Goal: Task Accomplishment & Management: Manage account settings

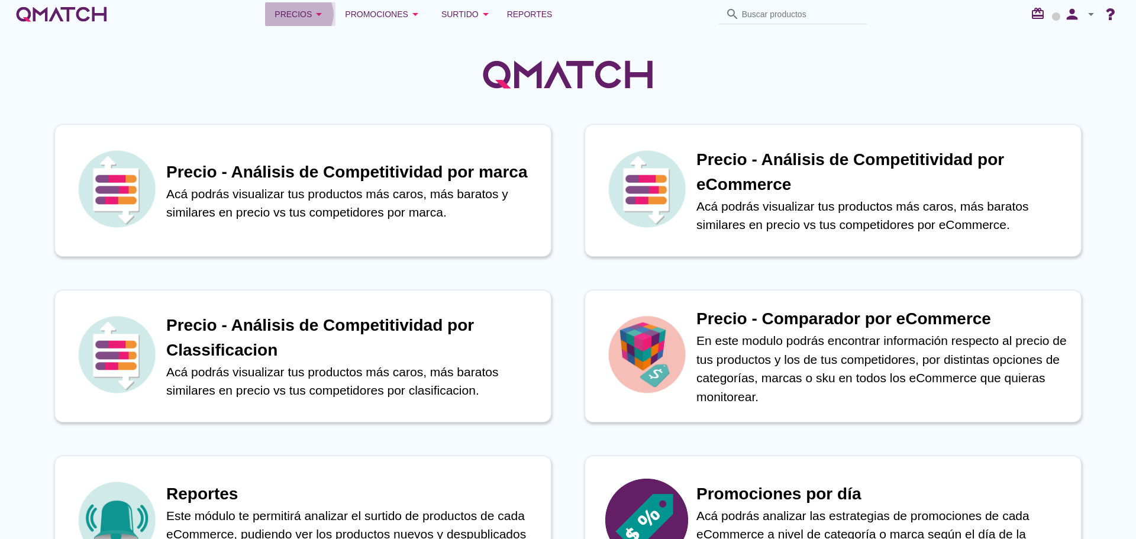
click at [298, 13] on div "Precios arrow_drop_down" at bounding box center [300, 14] width 51 height 14
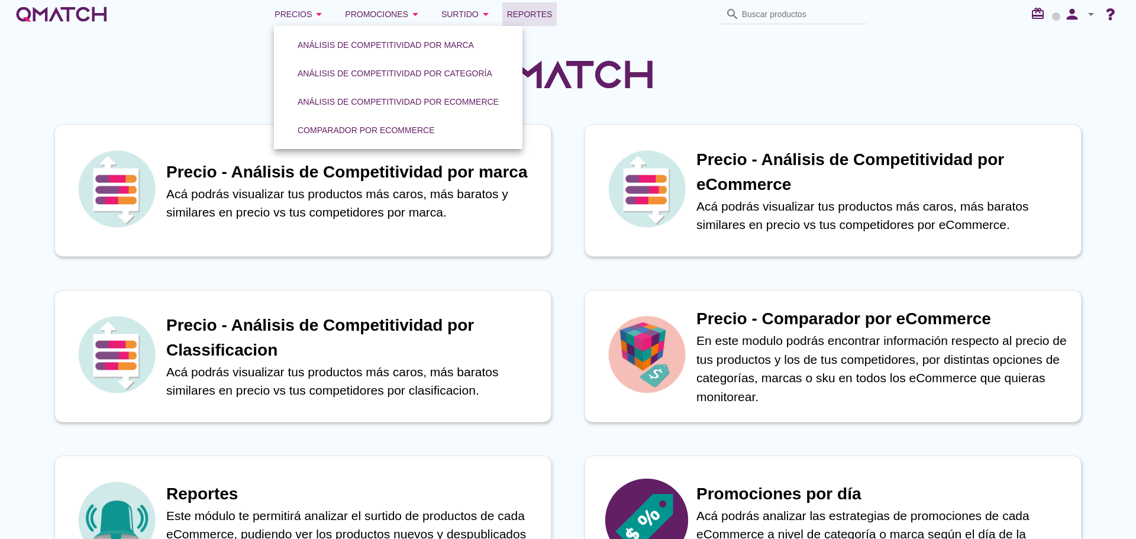
click at [520, 9] on span "Reportes" at bounding box center [530, 14] width 46 height 14
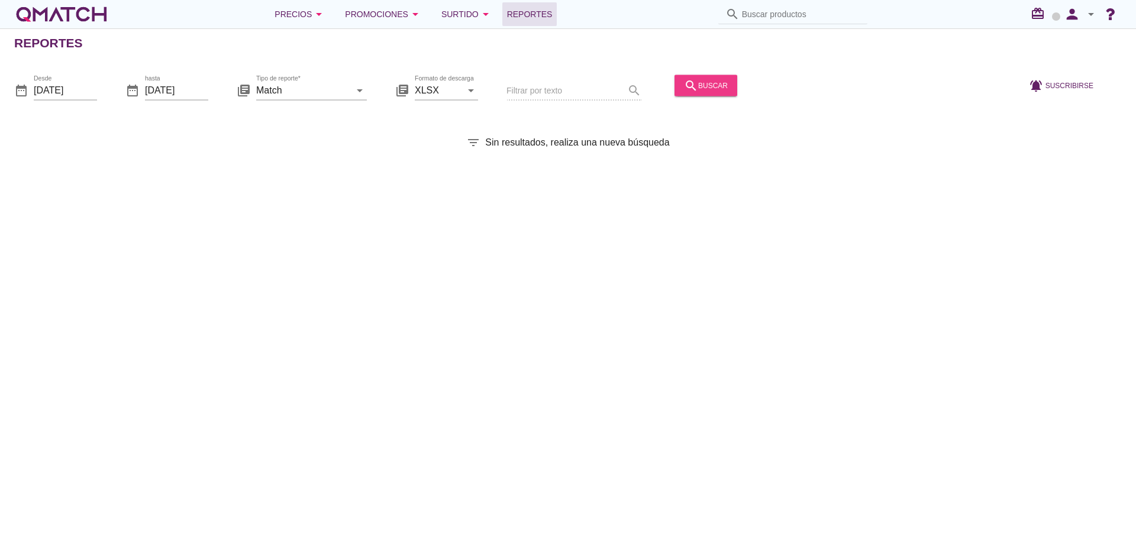
click at [684, 82] on icon "search" at bounding box center [691, 85] width 14 height 14
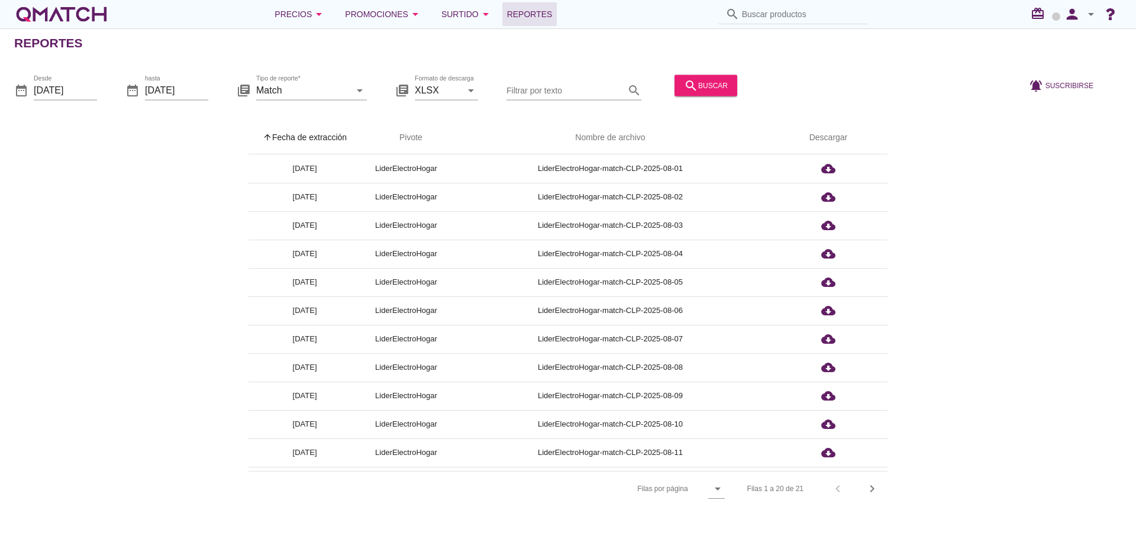
click at [342, 140] on th "arrow_upward Fecha de extracción" at bounding box center [305, 137] width 112 height 33
click at [1065, 17] on icon "person" at bounding box center [1073, 14] width 24 height 17
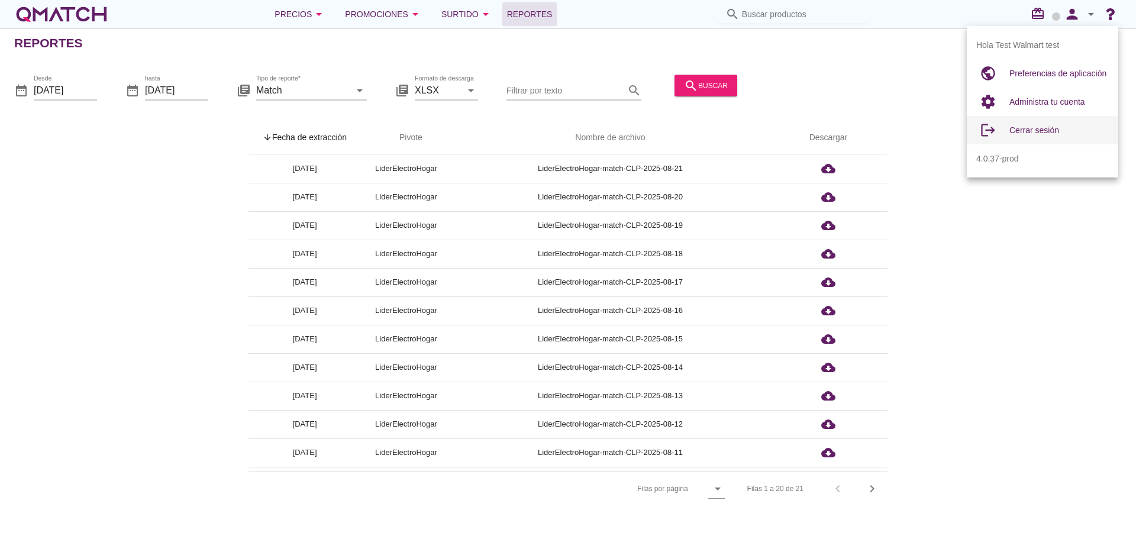
click at [1027, 127] on span "Cerrar sesión" at bounding box center [1035, 129] width 50 height 9
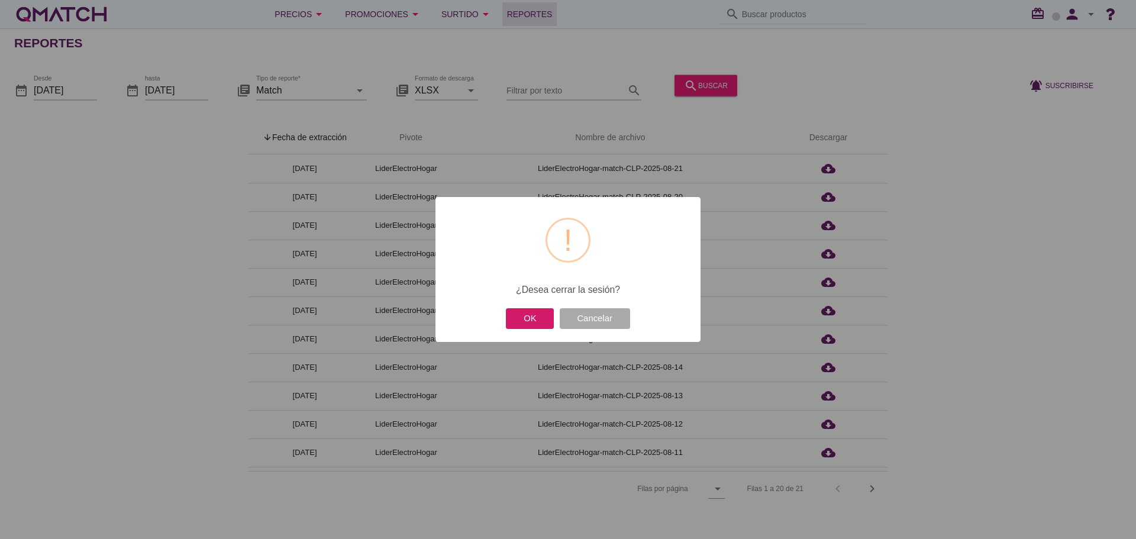
click at [523, 312] on button "OK" at bounding box center [530, 318] width 48 height 21
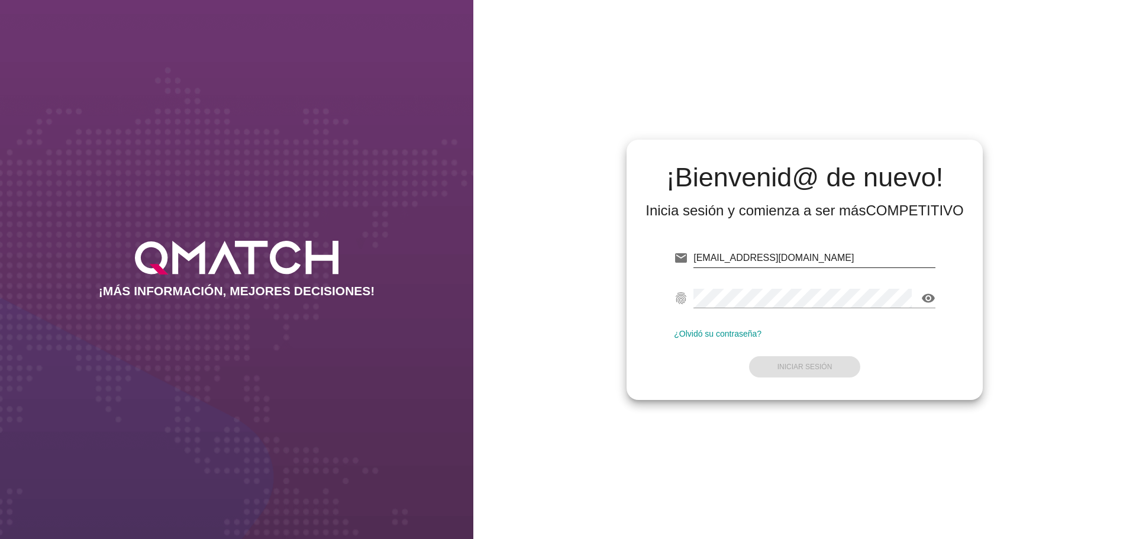
click at [810, 254] on input "[EMAIL_ADDRESS][DOMAIN_NAME]" at bounding box center [815, 258] width 242 height 19
type input "[EMAIL_ADDRESS][DOMAIN_NAME]"
click at [817, 378] on form "email [EMAIL_ADDRESS][DOMAIN_NAME] fingerprint visibility ¿Olvidó su contraseña…" at bounding box center [805, 311] width 262 height 140
click at [815, 366] on strong "Iniciar Sesión" at bounding box center [805, 367] width 55 height 8
